Goal: Task Accomplishment & Management: Manage account settings

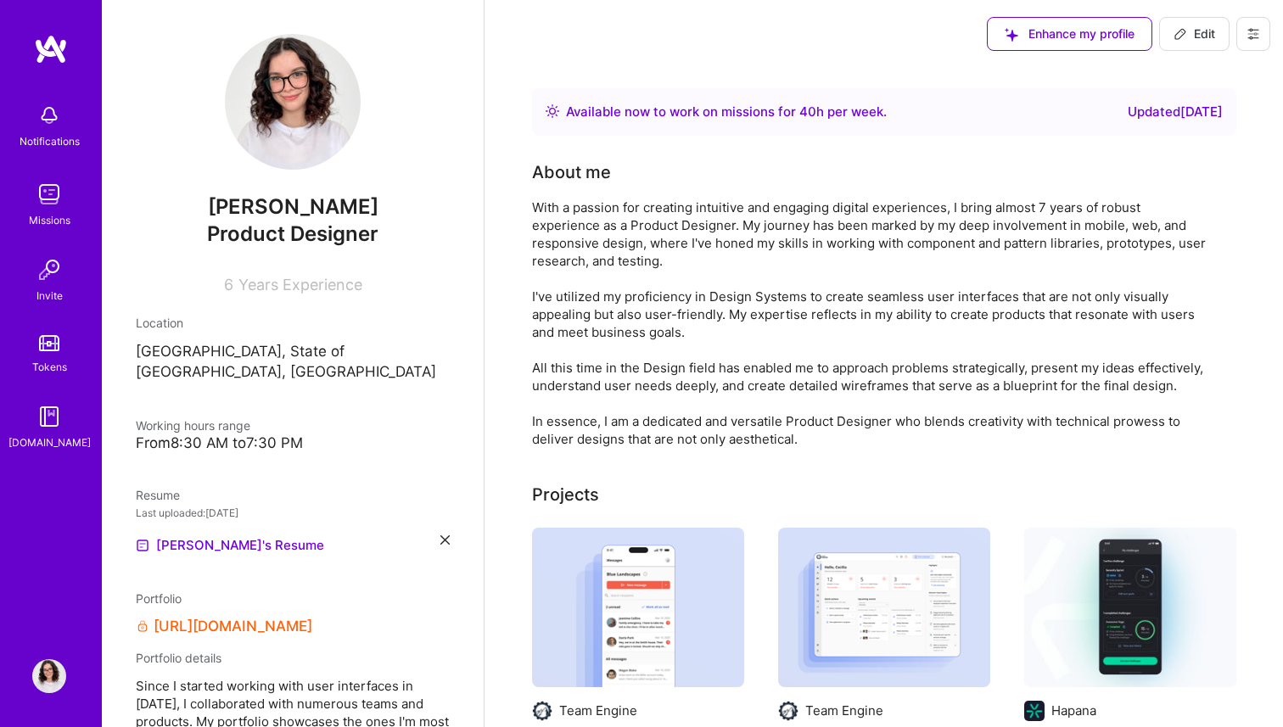
click at [1182, 31] on icon at bounding box center [1182, 31] width 1 height 1
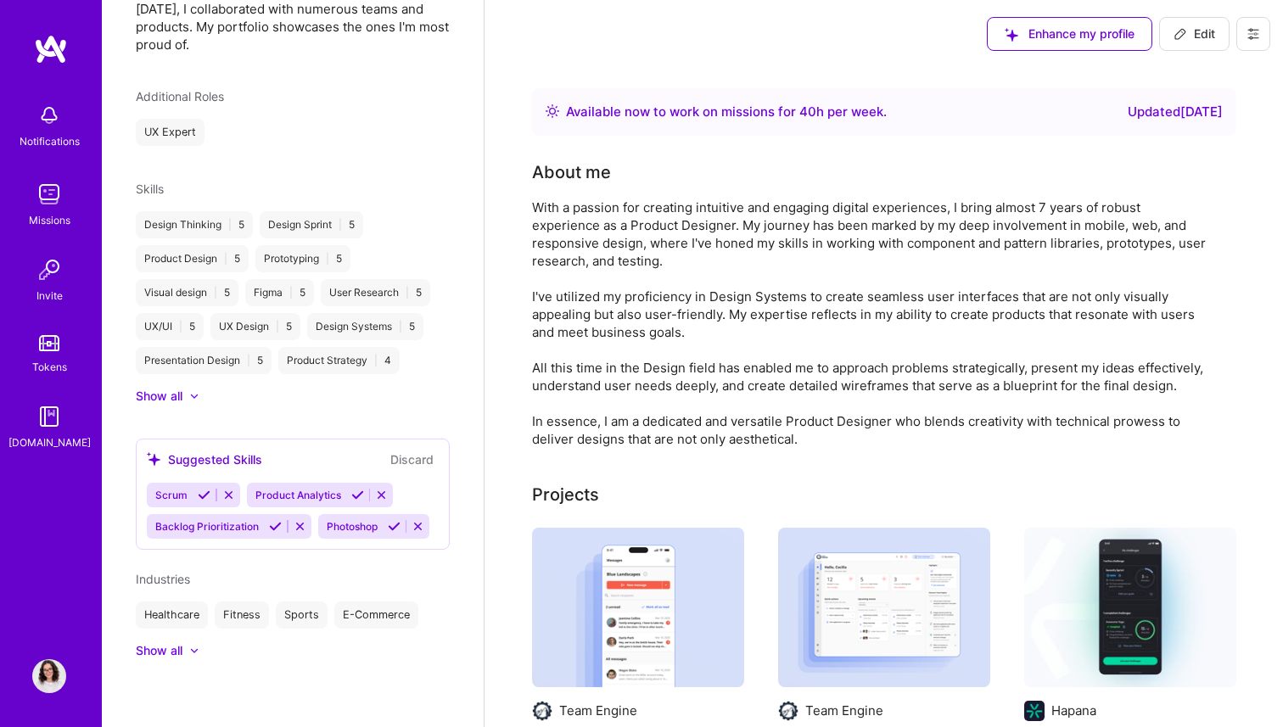
select select "US"
select select "Right Now"
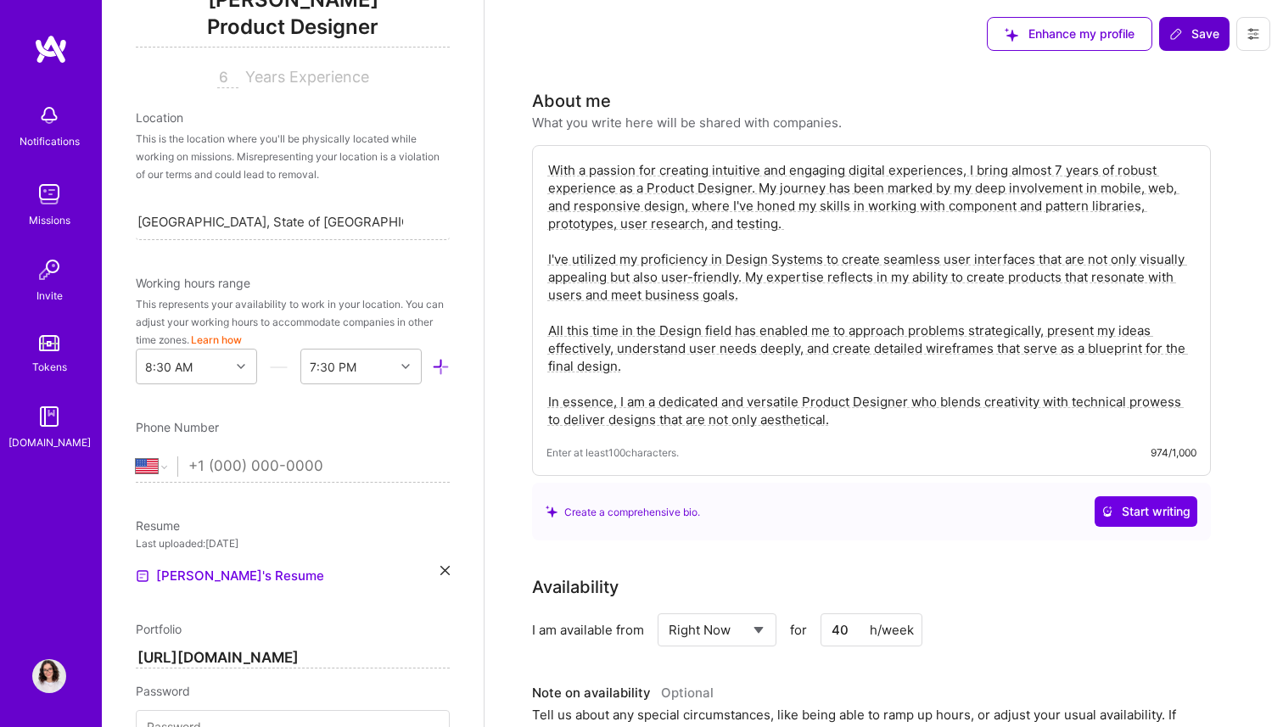
scroll to position [419, 0]
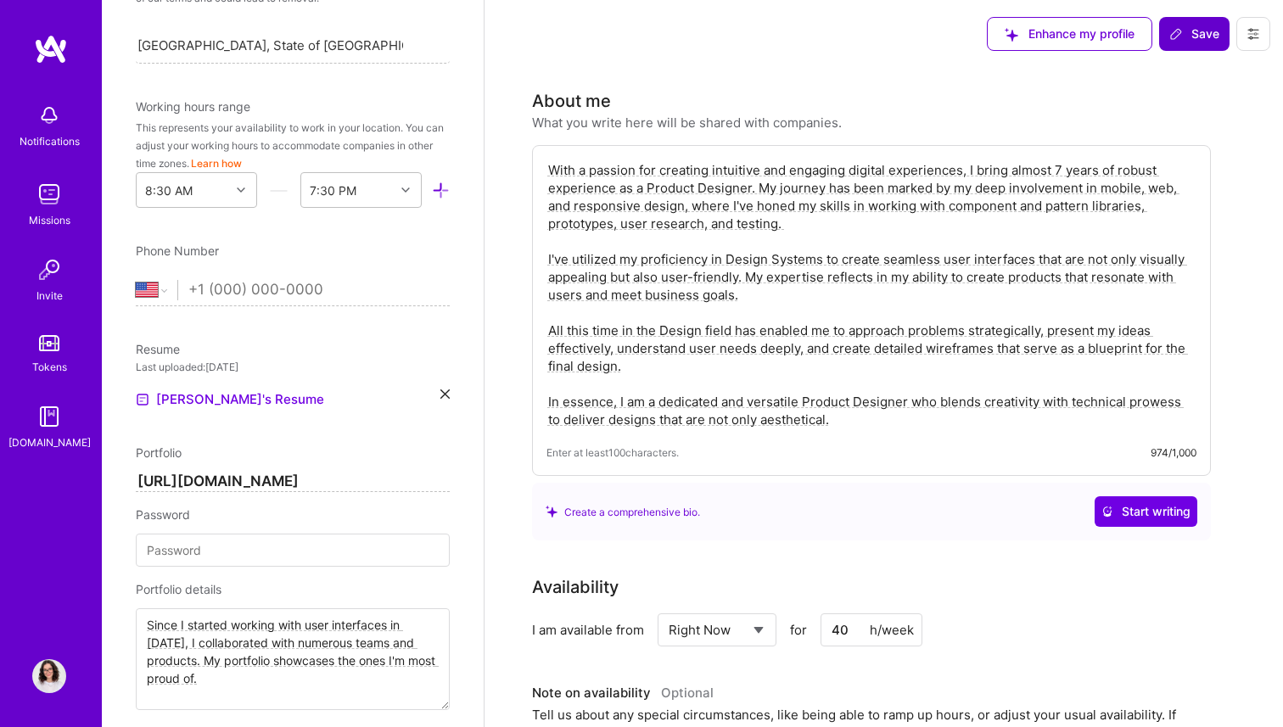
click at [446, 387] on div "Resume Last uploaded: [DATE] [PERSON_NAME]'s Resume" at bounding box center [293, 375] width 314 height 70
click at [446, 390] on icon at bounding box center [445, 394] width 9 height 9
click at [196, 390] on span "PDF file format" at bounding box center [228, 399] width 116 height 18
click at [1180, 42] on span "Save" at bounding box center [1195, 33] width 50 height 17
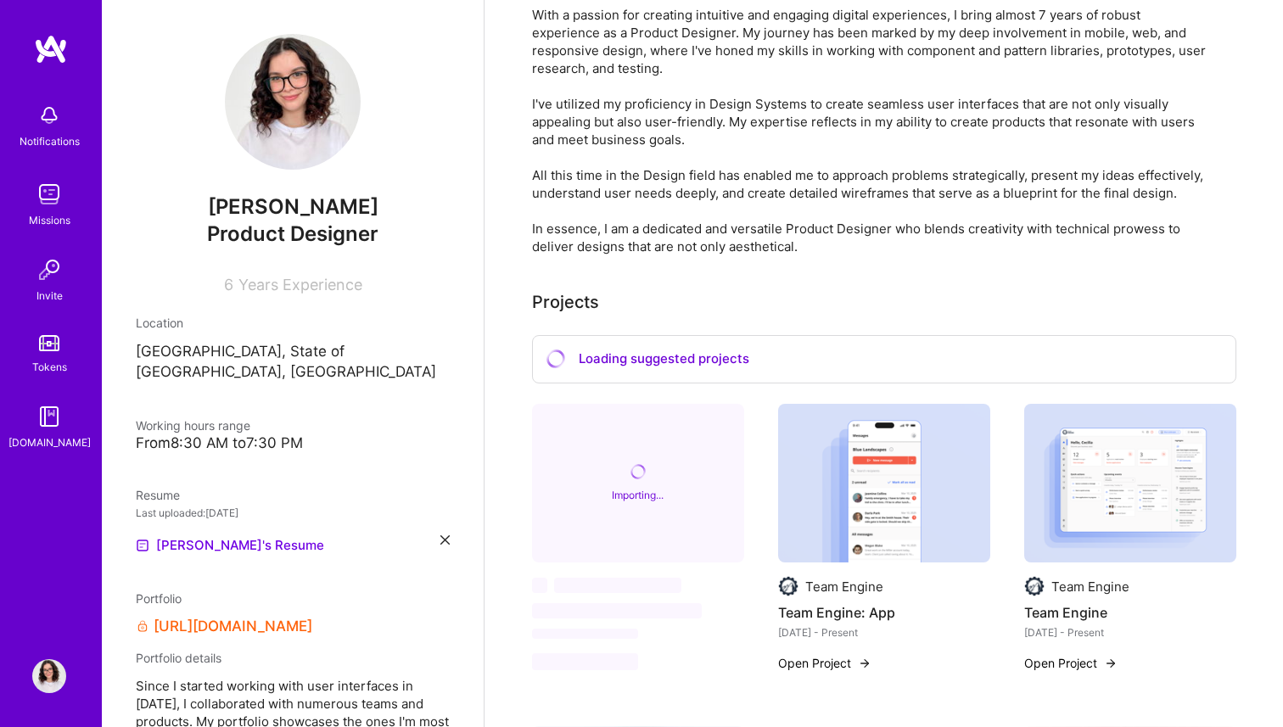
scroll to position [0, 0]
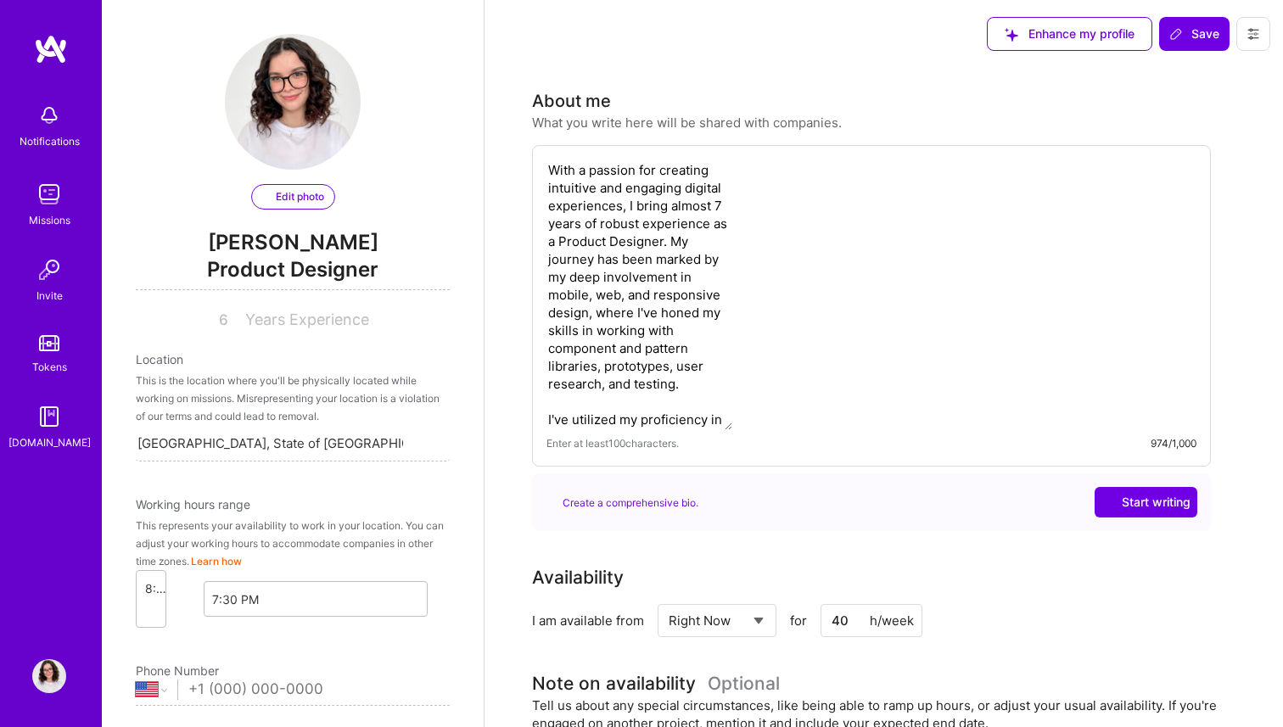
select select "US"
select select "Right Now"
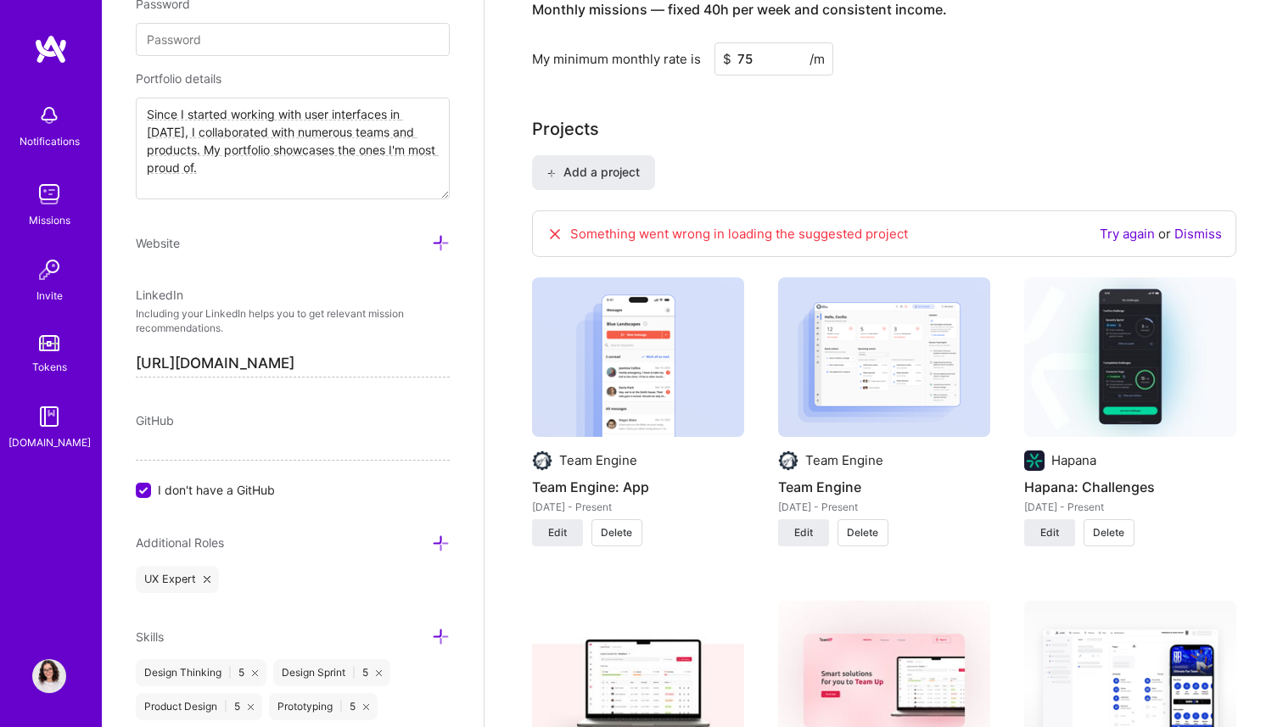
scroll to position [1204, 0]
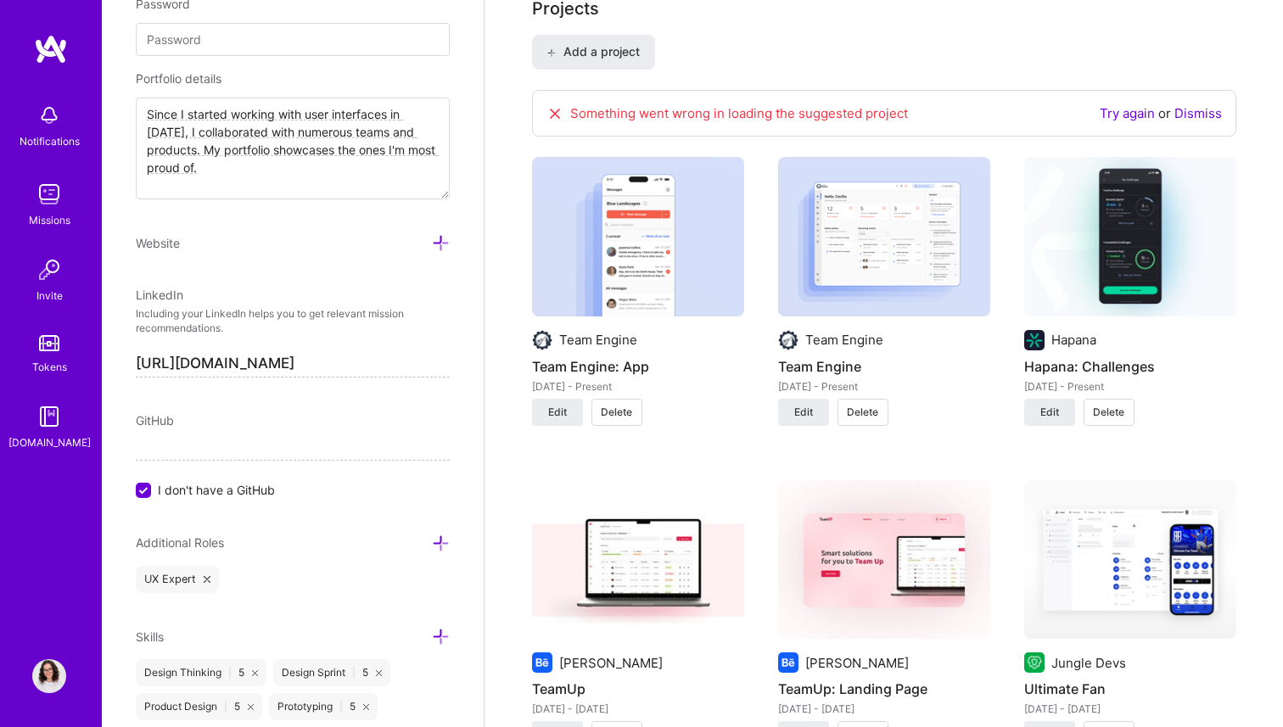
click at [1210, 107] on link "Dismiss" at bounding box center [1199, 113] width 48 height 16
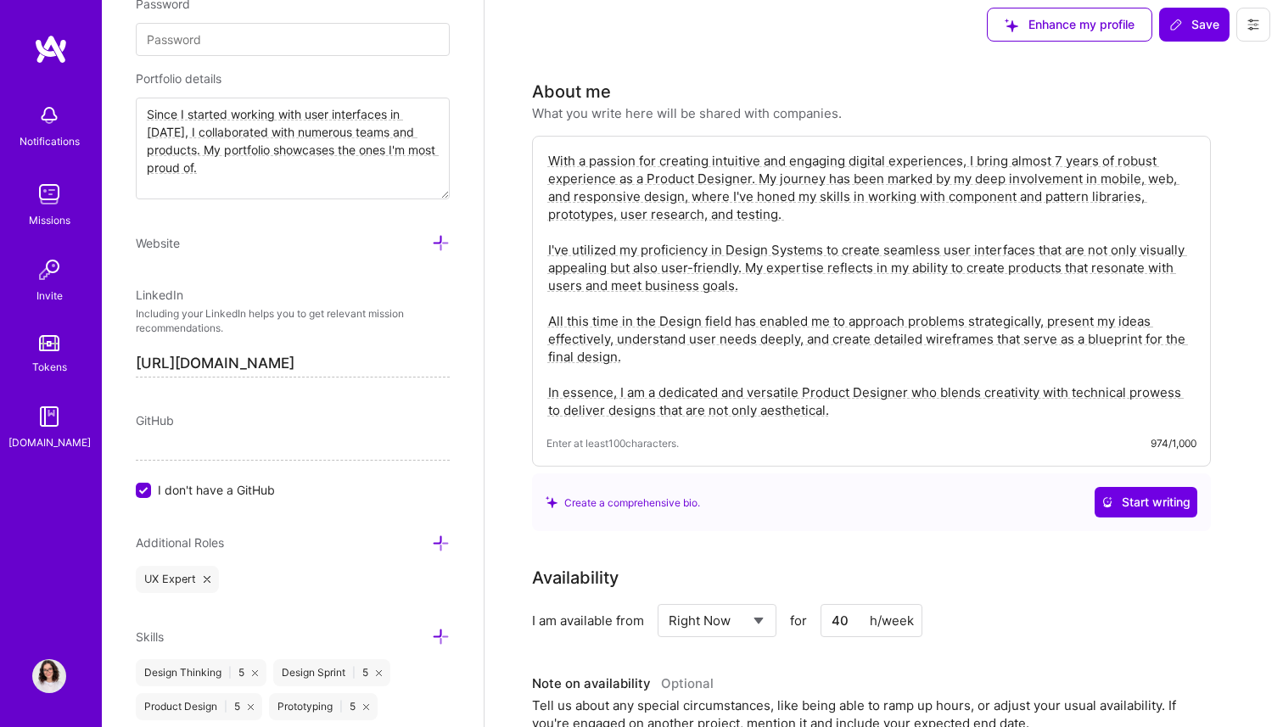
scroll to position [0, 0]
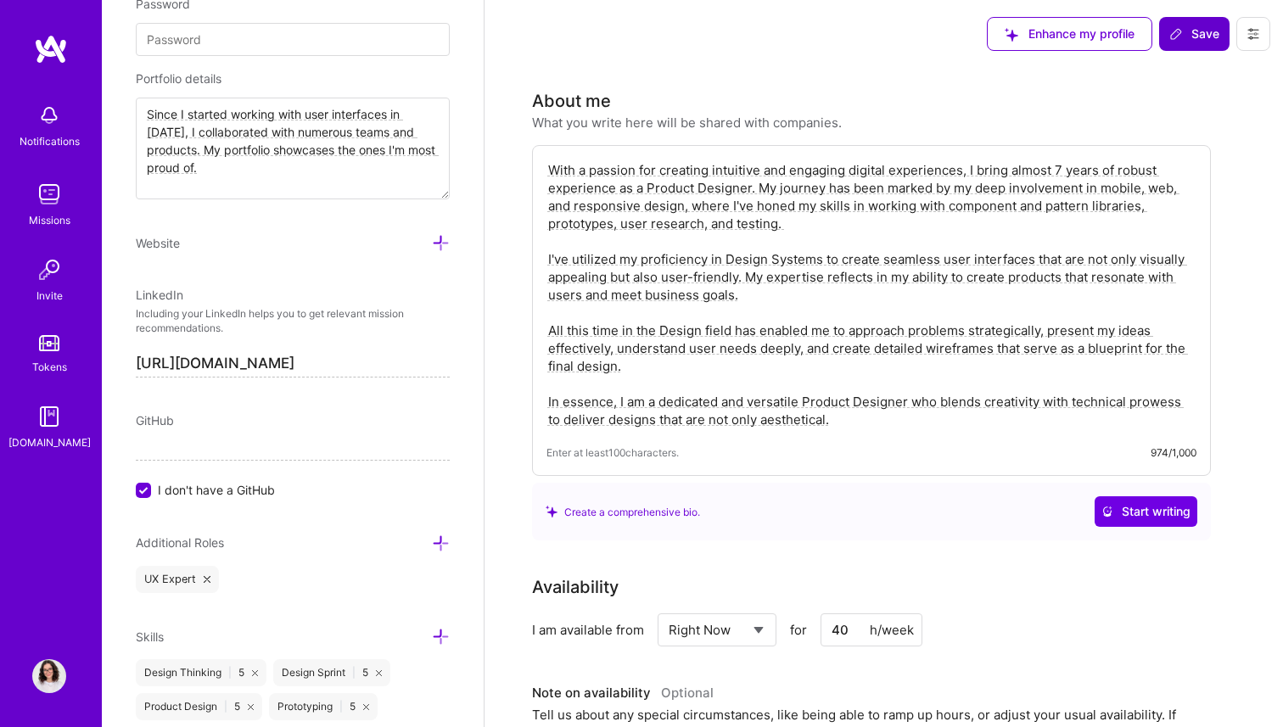
click at [1206, 31] on span "Save" at bounding box center [1195, 33] width 50 height 17
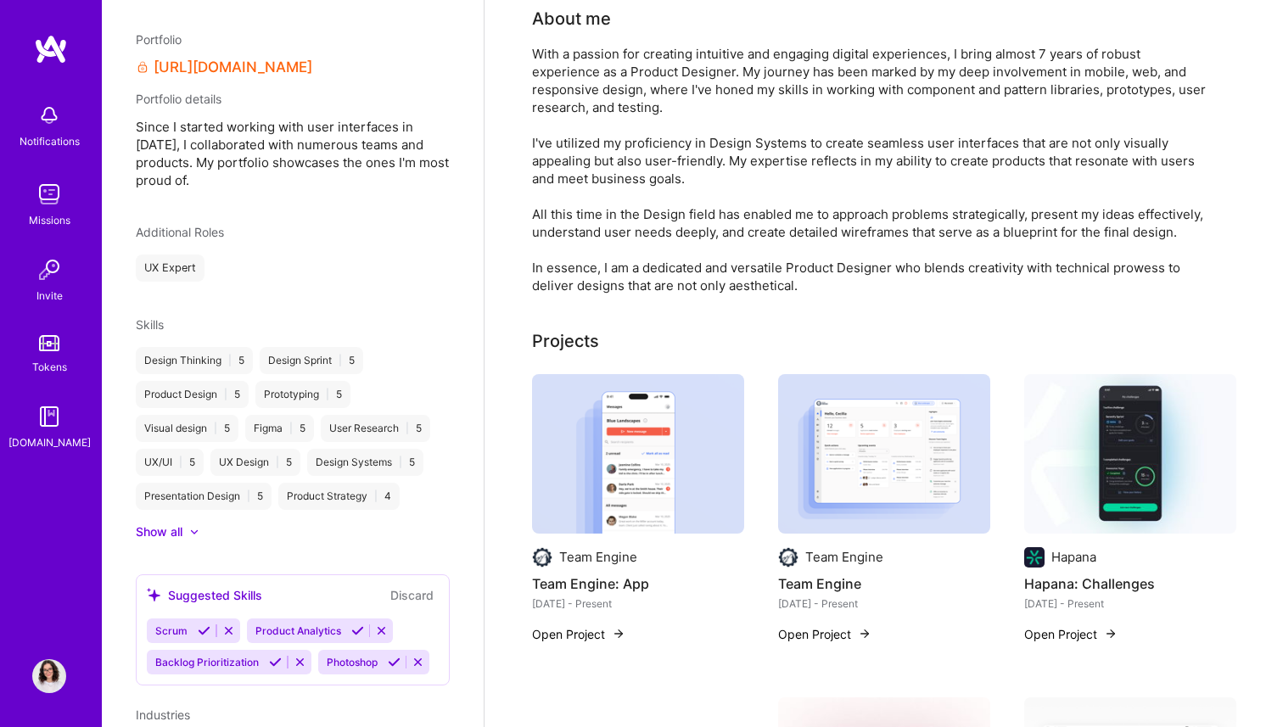
scroll to position [248, 0]
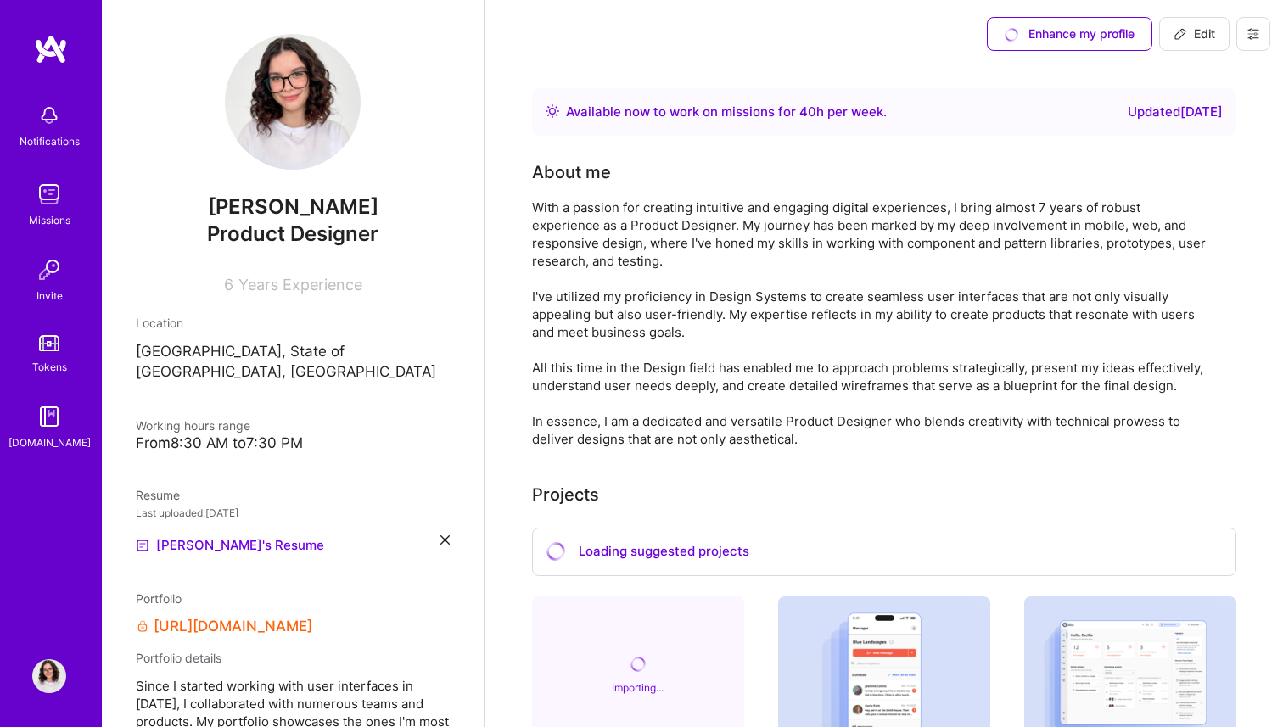
scroll to position [248, 0]
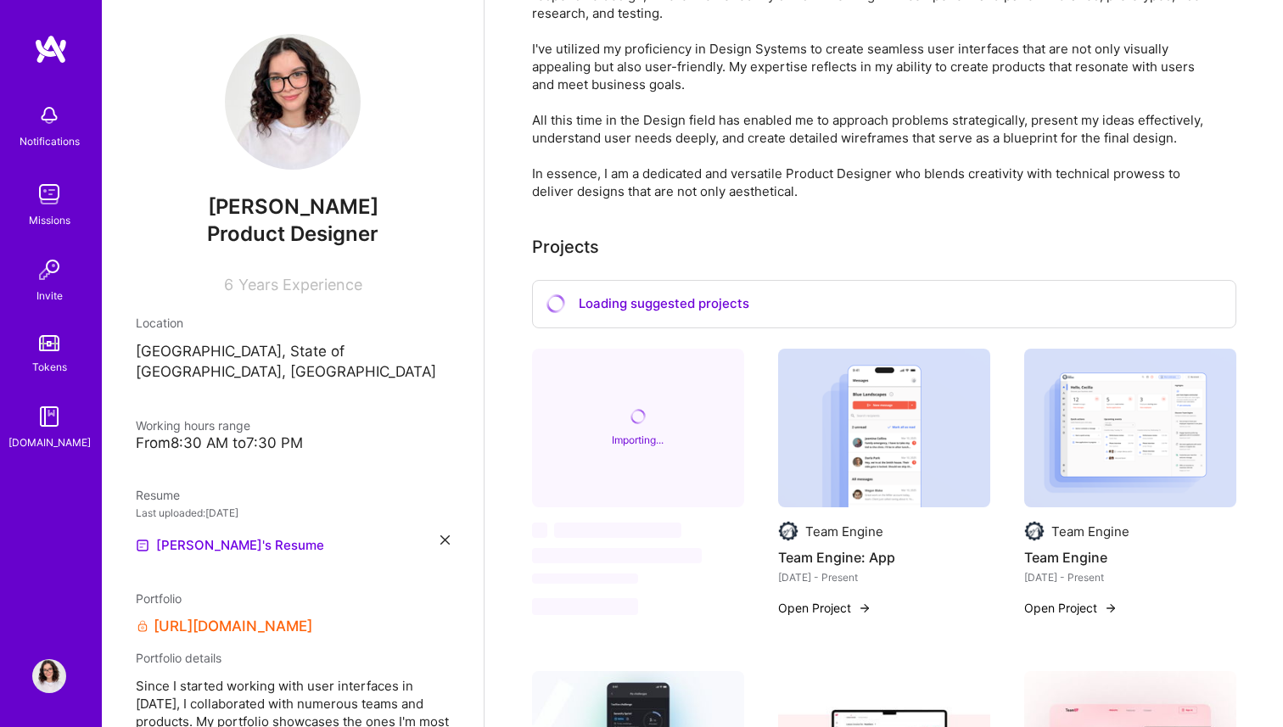
click at [40, 207] on img at bounding box center [49, 194] width 34 height 34
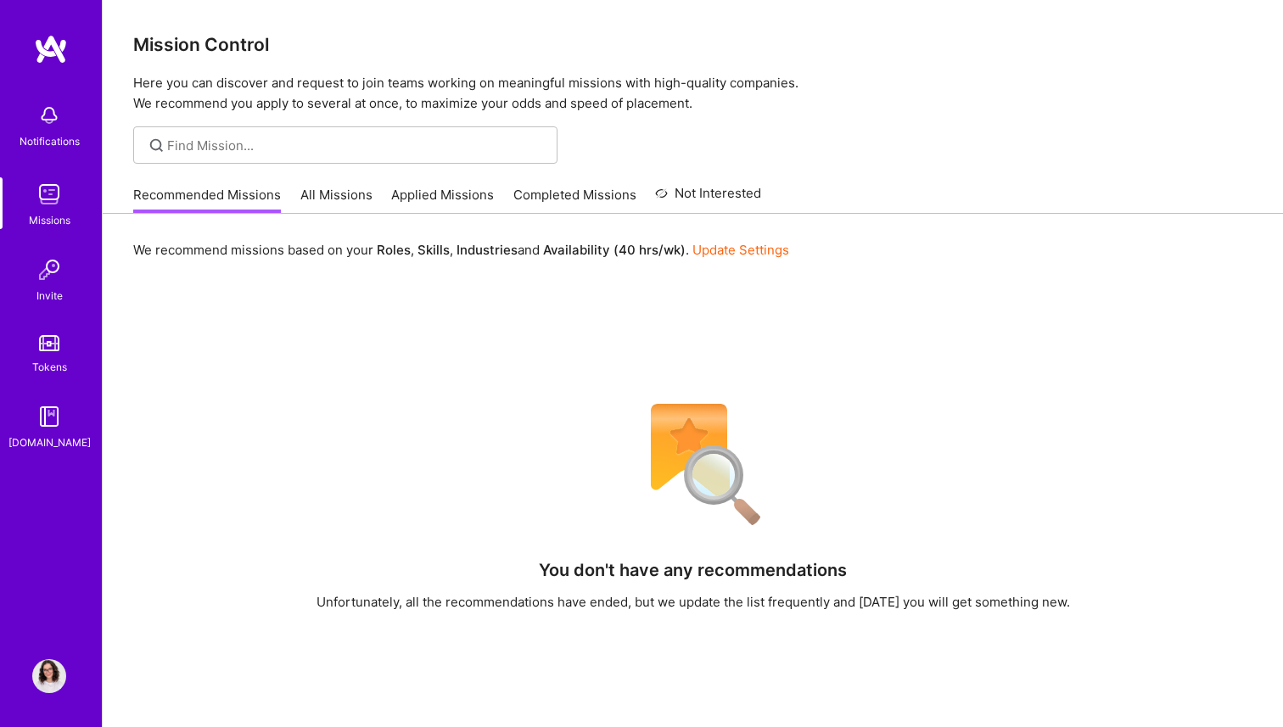
click at [337, 186] on link "All Missions" at bounding box center [336, 200] width 72 height 28
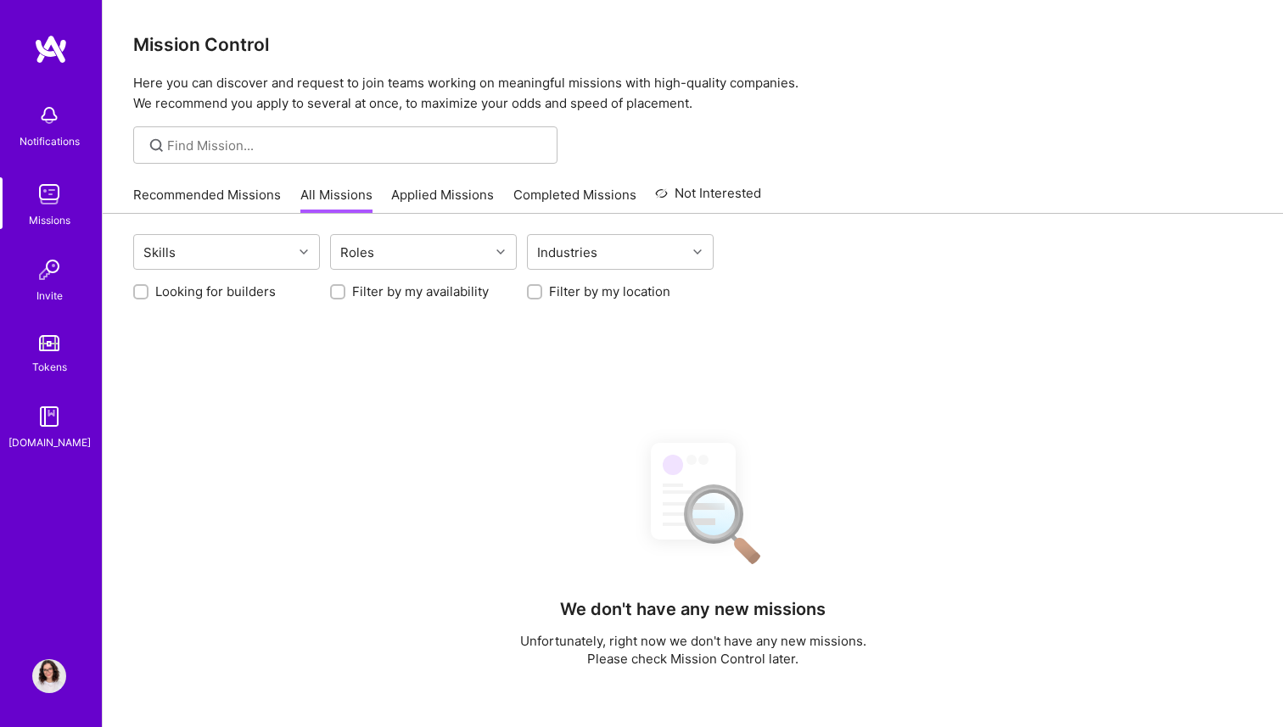
click at [383, 232] on div "Skills Roles Industries Looking for builders Filter by my availability Filter b…" at bounding box center [693, 622] width 1181 height 817
click at [387, 241] on div "Roles" at bounding box center [410, 252] width 159 height 34
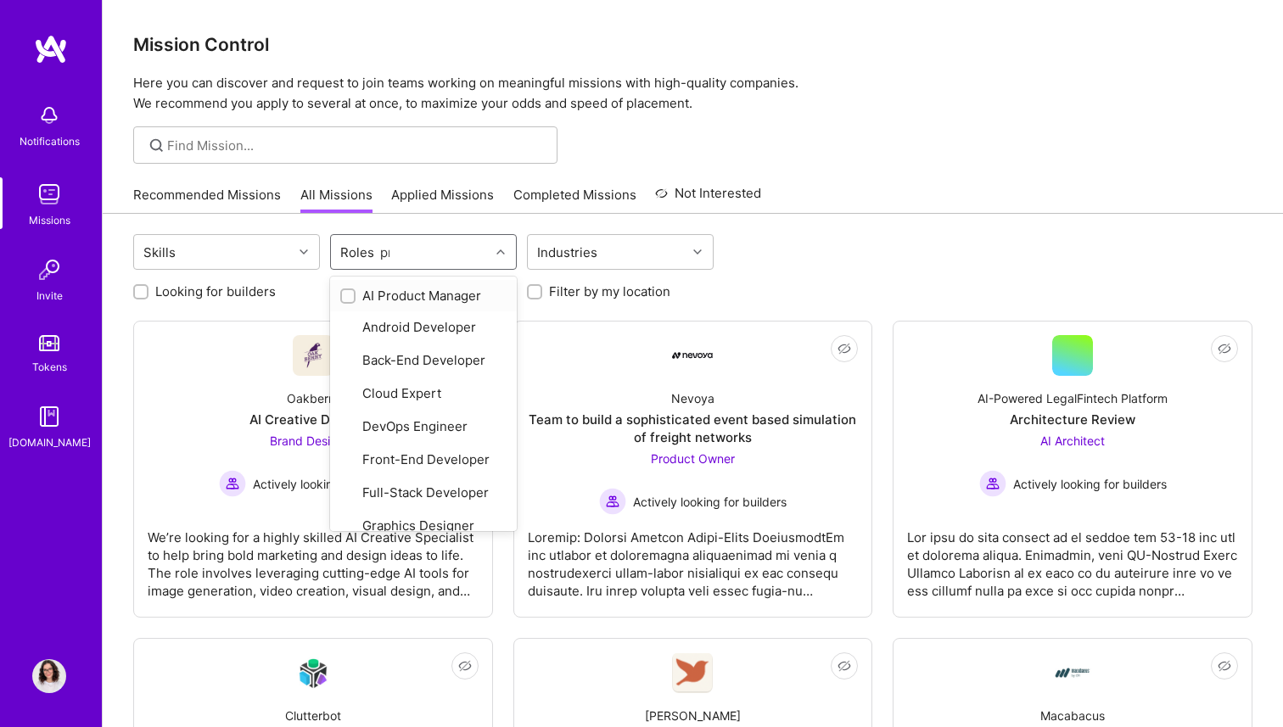
type input "pro"
click at [377, 332] on div "Product Designer" at bounding box center [423, 327] width 166 height 18
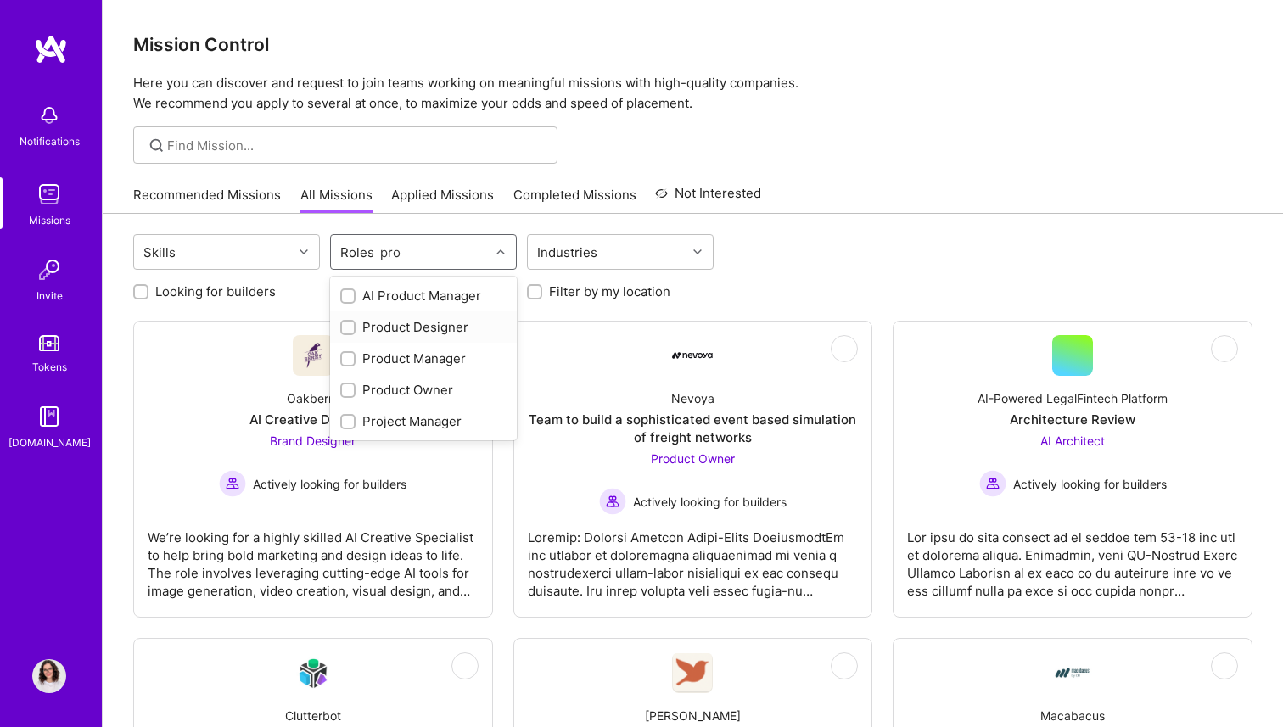
checkbox input "true"
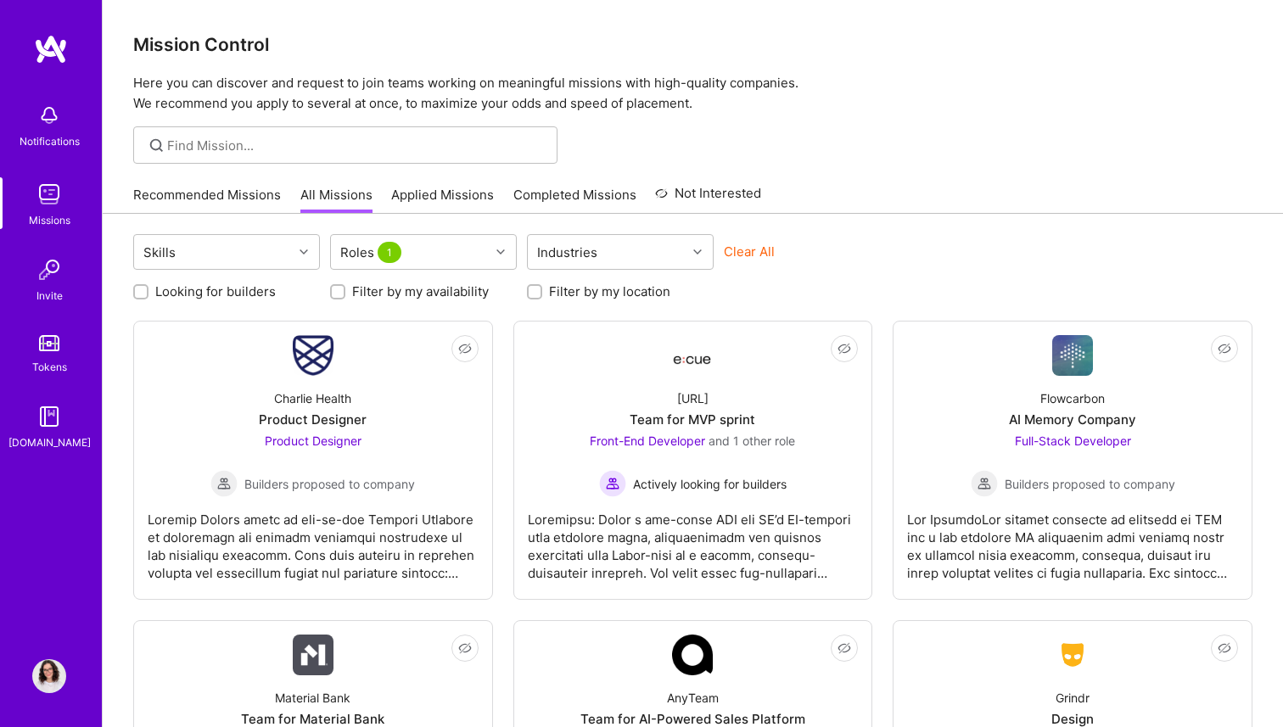
click at [514, 217] on div "Skills Roles 1 Industries Clear All Looking for builders Filter by my availabil…" at bounding box center [693, 727] width 1181 height 1026
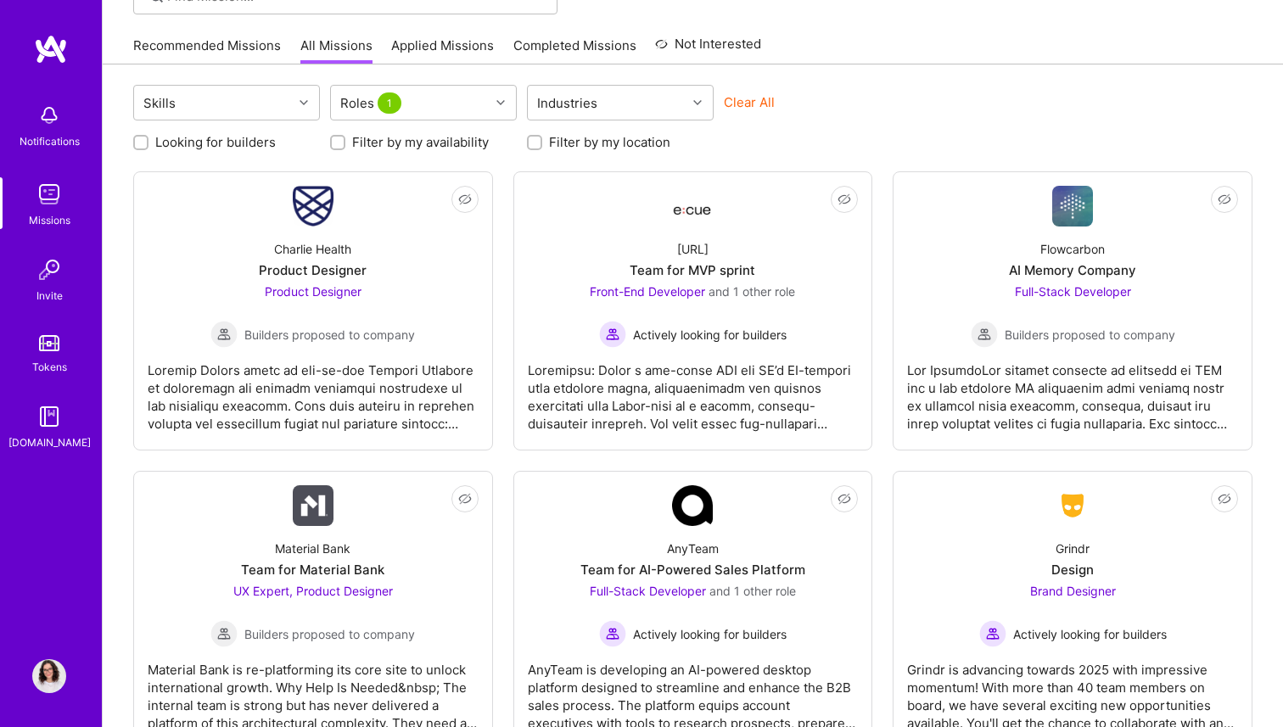
scroll to position [183, 0]
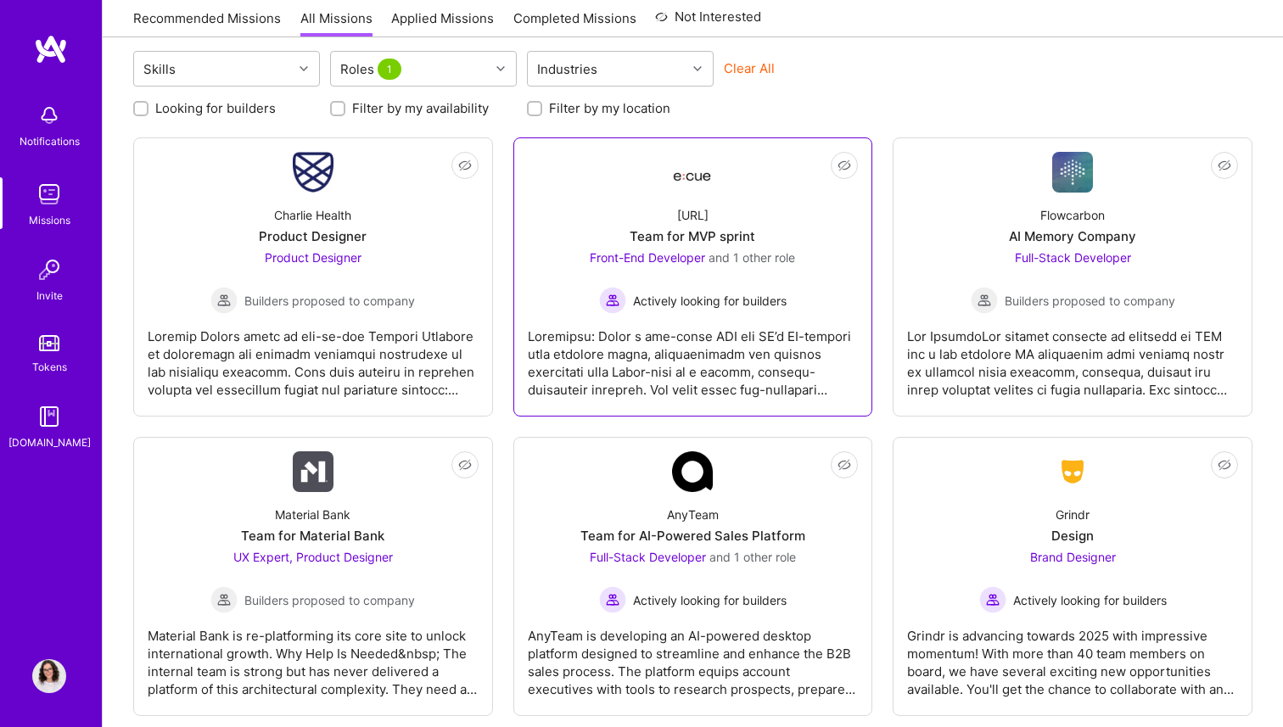
click at [553, 219] on div "Ecue.ai Team for MVP sprint Front-End Developer and 1 other role Actively looki…" at bounding box center [693, 253] width 331 height 121
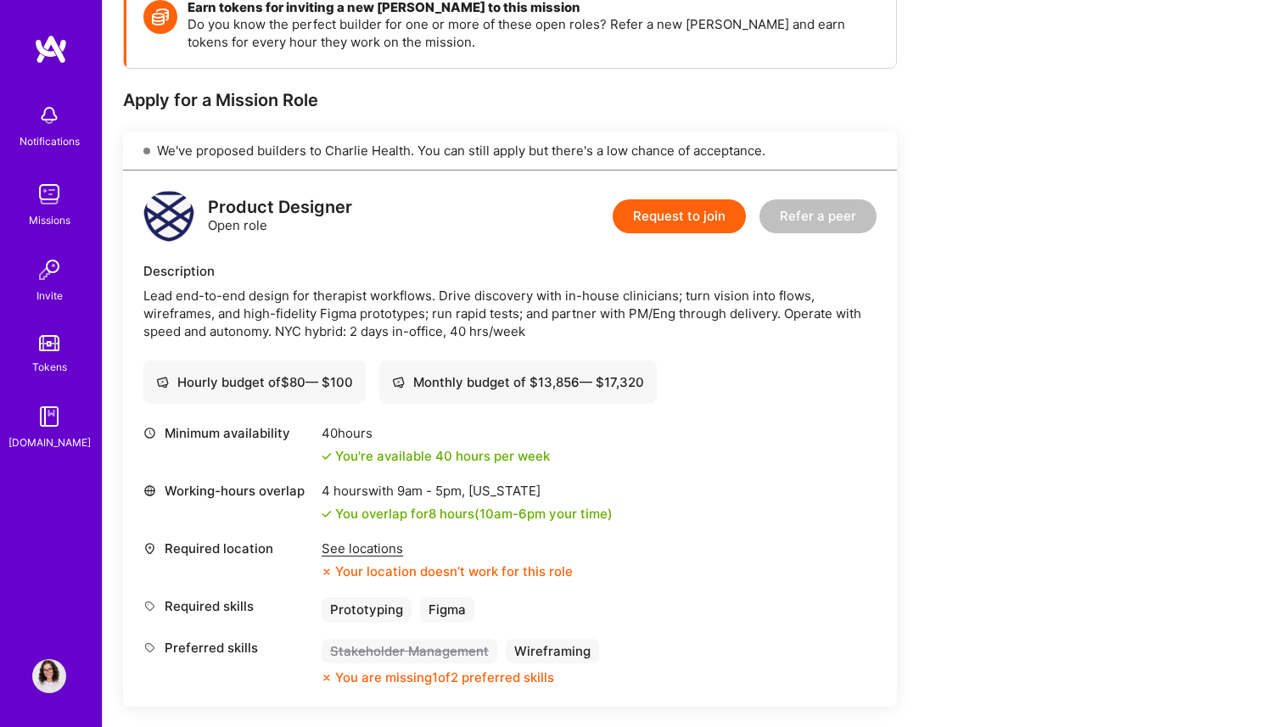
scroll to position [274, 0]
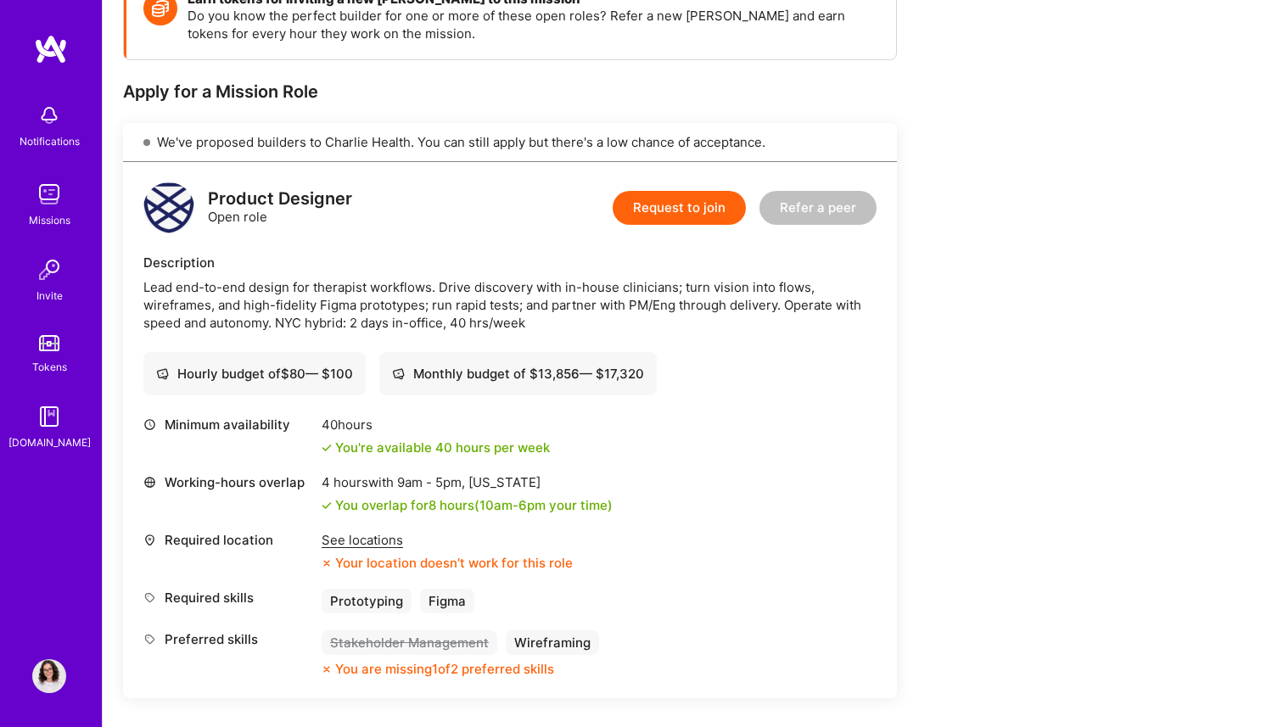
click at [369, 548] on div "See locations" at bounding box center [447, 540] width 251 height 18
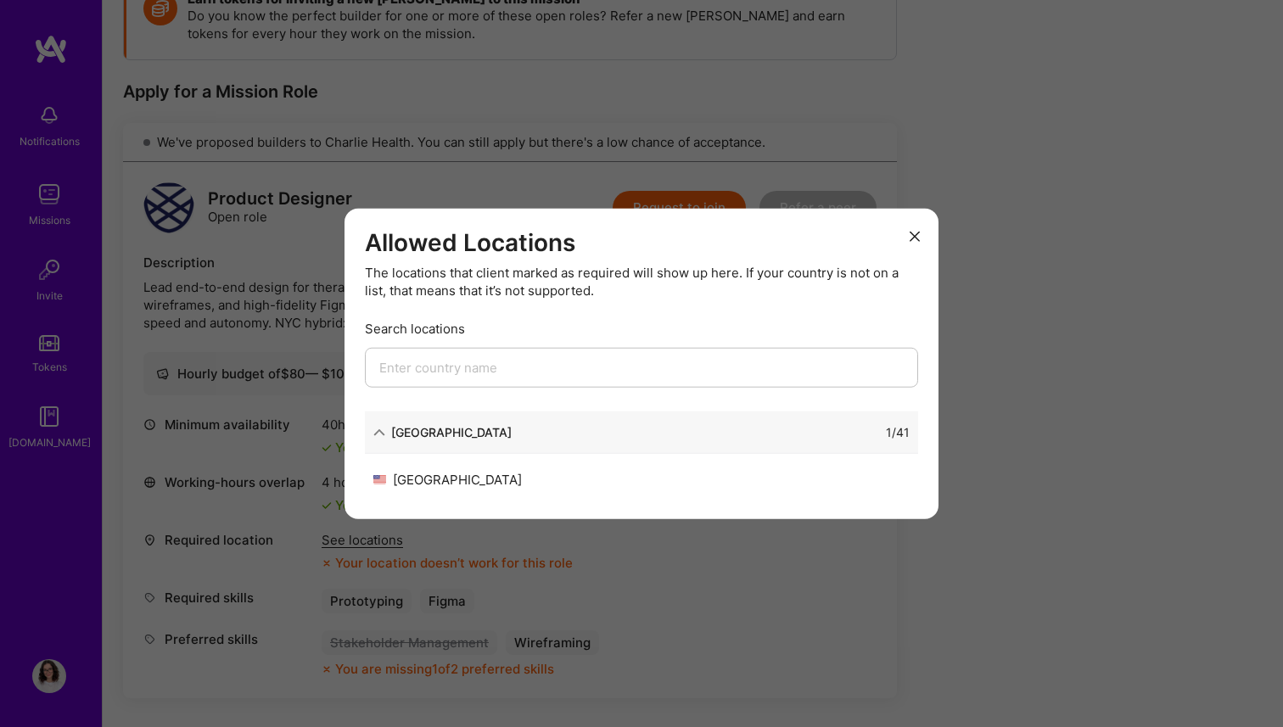
click at [534, 435] on div "1 / 41" at bounding box center [711, 433] width 398 height 18
click at [414, 435] on div "[GEOGRAPHIC_DATA]" at bounding box center [451, 433] width 121 height 18
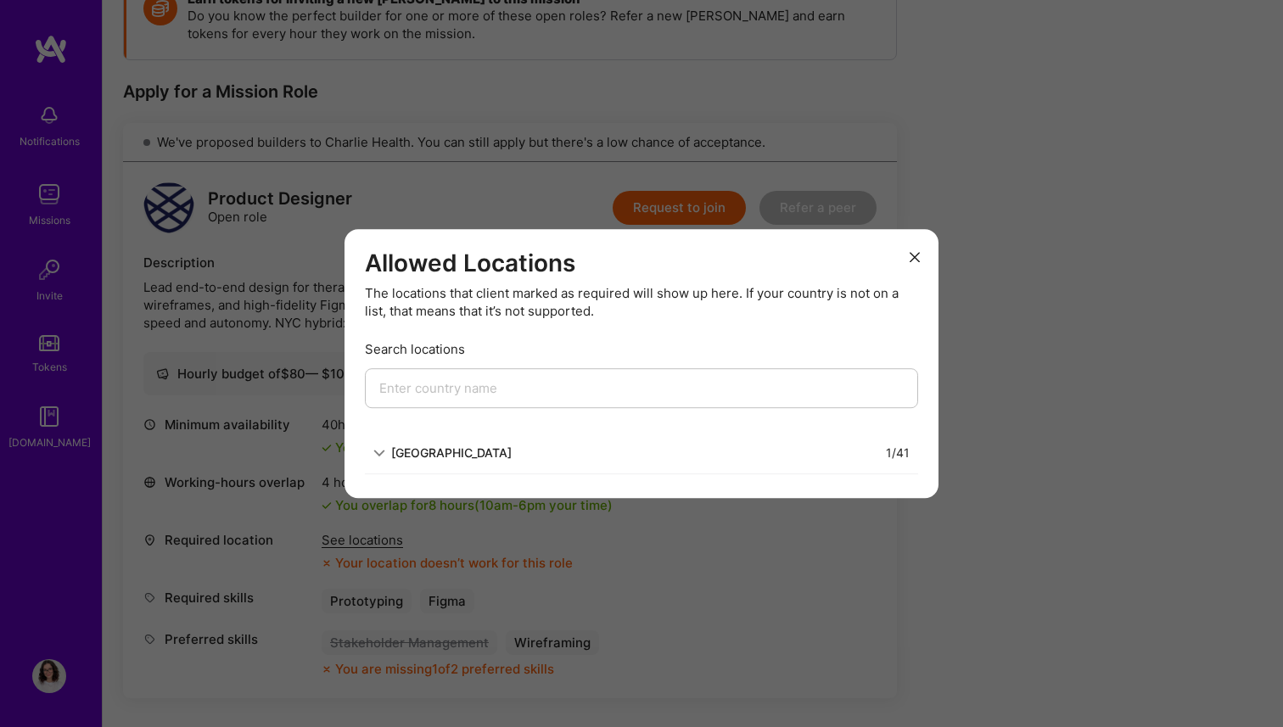
click at [597, 534] on div "Allowed Locations The locations that client marked as required will show up her…" at bounding box center [641, 363] width 1283 height 727
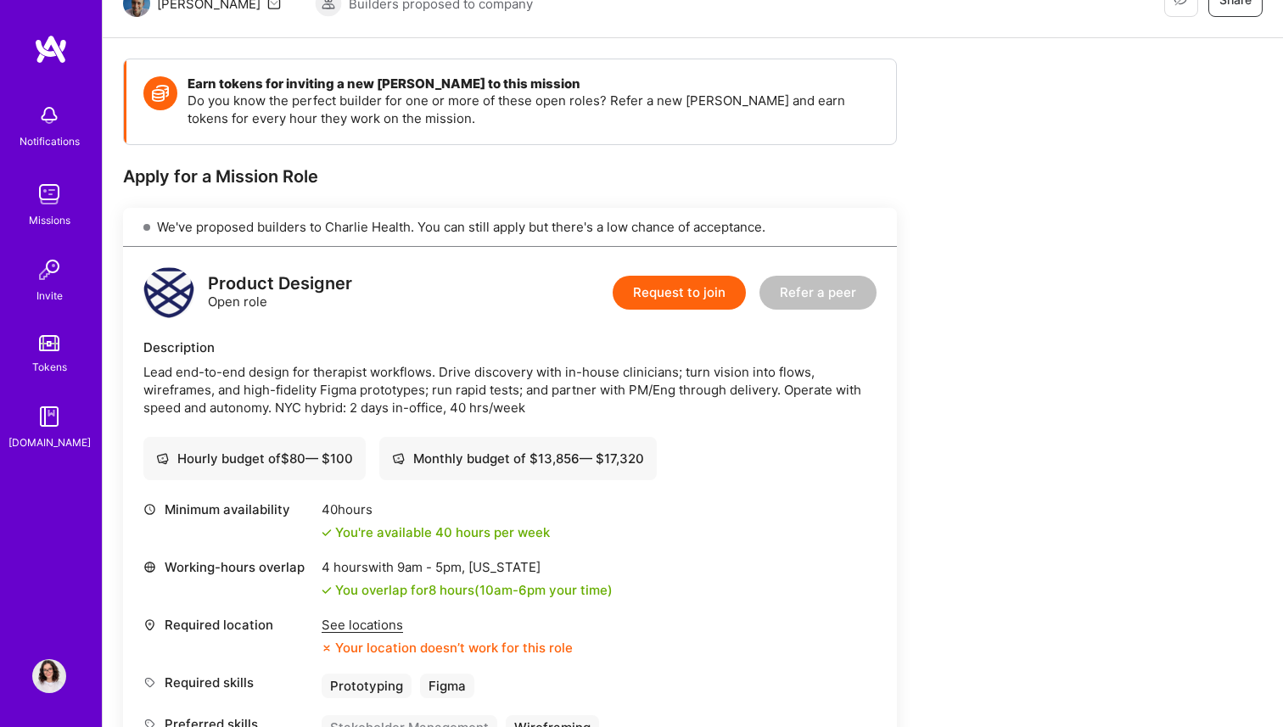
scroll to position [135, 0]
